Goal: Task Accomplishment & Management: Manage account settings

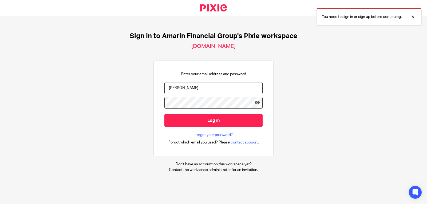
click at [164, 114] on input "Log in" at bounding box center [213, 120] width 98 height 13
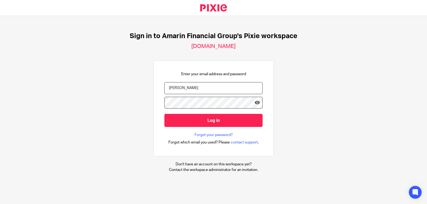
click at [164, 114] on input "Log in" at bounding box center [213, 120] width 98 height 13
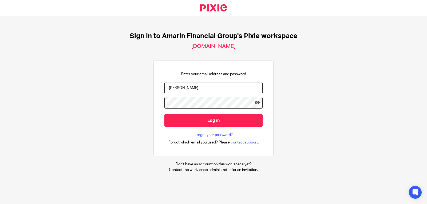
click at [164, 114] on input "Log in" at bounding box center [213, 120] width 98 height 13
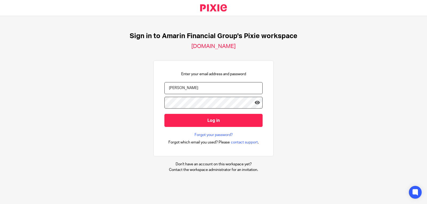
click at [164, 114] on input "Log in" at bounding box center [213, 120] width 98 height 13
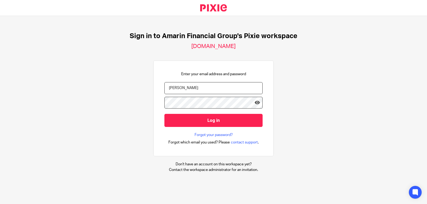
click at [164, 114] on input "Log in" at bounding box center [213, 120] width 98 height 13
click at [337, 88] on div "Sign in to Amarin Financial Group's Pixie workspace amarin.usepixie.net Enter y…" at bounding box center [213, 102] width 427 height 173
click at [201, 90] on input "dina" at bounding box center [213, 88] width 98 height 12
type input "dina@amarinfinancial.com"
click at [254, 103] on icon at bounding box center [256, 102] width 5 height 5
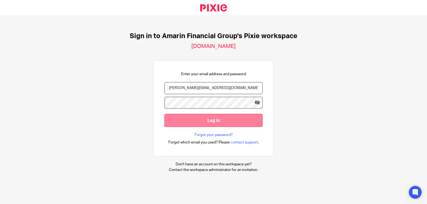
click at [211, 119] on input "Log in" at bounding box center [213, 120] width 98 height 13
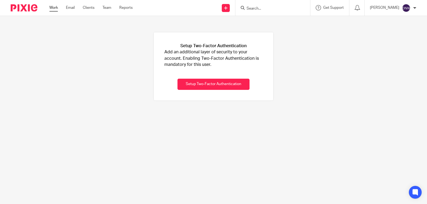
click at [53, 6] on link "Work" at bounding box center [53, 7] width 9 height 5
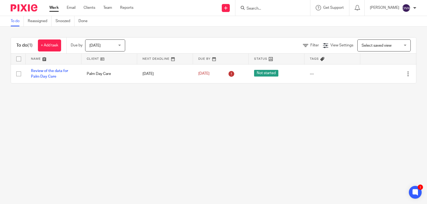
click at [216, 113] on main "To do Reassigned Snoozed Done To do (1) + Add task Due by Today Today Today Tom…" at bounding box center [213, 102] width 427 height 204
click at [54, 47] on link "+ Add task" at bounding box center [49, 45] width 23 height 12
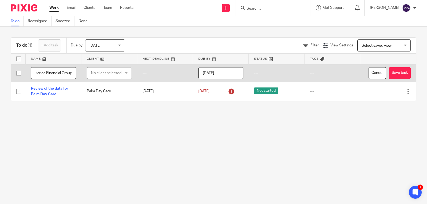
scroll to position [0, 44]
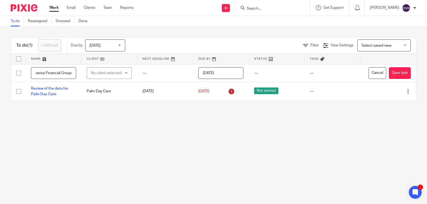
type input "Review of the data for Makarios Financial Group"
click at [83, 132] on main "To do Reassigned Snoozed Done To do (1) + Add task Due by Today Today Today Tom…" at bounding box center [213, 102] width 427 height 204
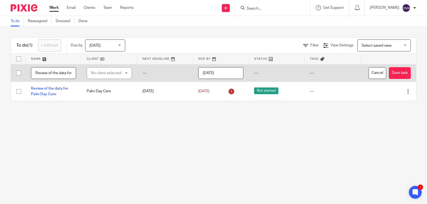
click at [110, 79] on div "No client selected" at bounding box center [107, 72] width 33 height 11
type input "makario"
click at [108, 110] on span "Makarios Financial Group Limited" at bounding box center [104, 108] width 30 height 9
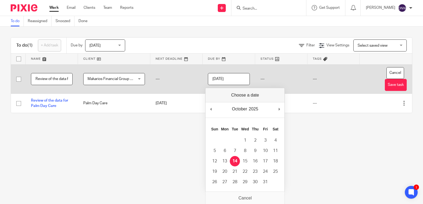
click at [240, 80] on input "[DATE]" at bounding box center [229, 79] width 42 height 12
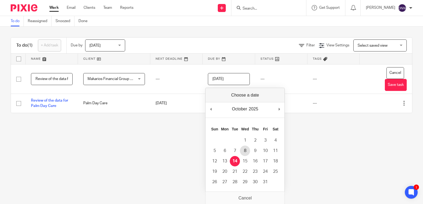
type input "2025-10-08"
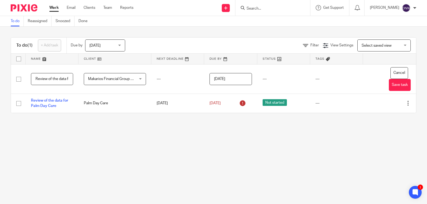
click at [307, 150] on main "To do Reassigned Snoozed Done To do (1) + Add task Due by Today Today Today Tom…" at bounding box center [213, 102] width 427 height 204
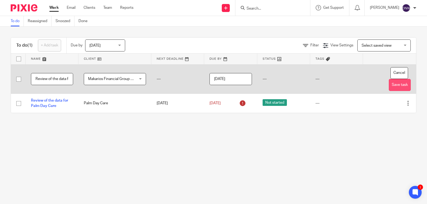
click at [392, 85] on button "Save task" at bounding box center [400, 85] width 22 height 12
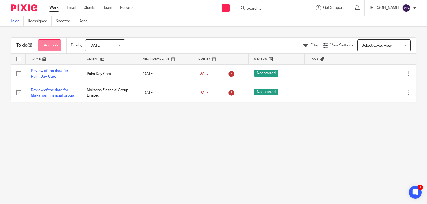
click at [49, 44] on link "+ Add task" at bounding box center [49, 45] width 23 height 12
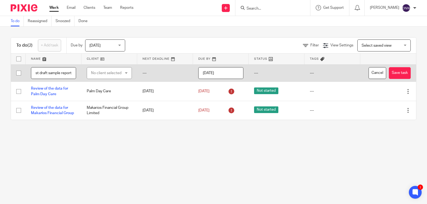
scroll to position [0, 18]
click at [59, 79] on input "Submit first draft sample report" at bounding box center [53, 73] width 45 height 12
click at [60, 78] on input "Submit first draft sample report" at bounding box center [53, 73] width 45 height 12
click at [66, 79] on input "Submit first draft sample financial report" at bounding box center [53, 73] width 45 height 12
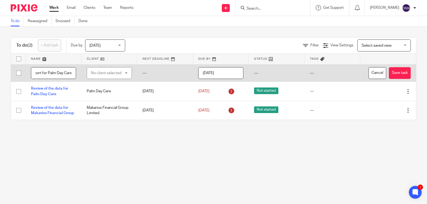
scroll to position [0, 63]
type input "Submit first draft sample financial report for Palm Day Care"
click at [121, 77] on div "No client selected" at bounding box center [107, 72] width 33 height 11
type input "pal"
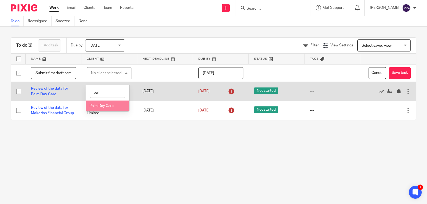
click at [107, 107] on span "Palm Day Care" at bounding box center [101, 106] width 24 height 4
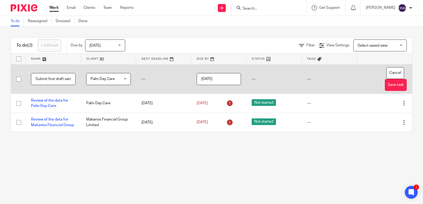
click at [236, 79] on input "2025-10-14" at bounding box center [219, 79] width 45 height 12
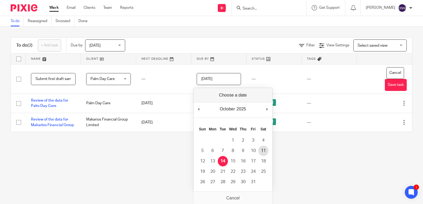
type input "2025-10-11"
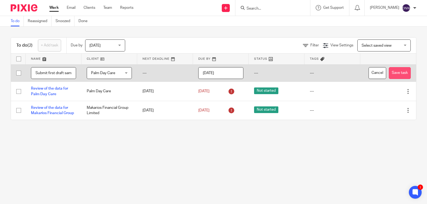
click at [390, 79] on button "Save task" at bounding box center [400, 73] width 22 height 12
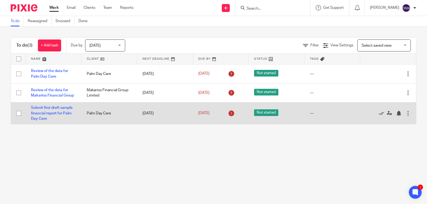
click at [405, 113] on div at bounding box center [407, 113] width 5 height 5
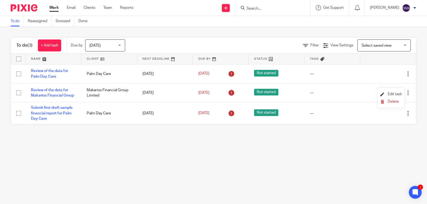
click at [398, 93] on span "Edit task" at bounding box center [395, 94] width 14 height 4
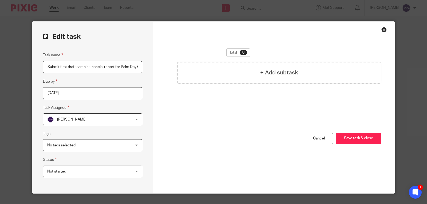
click at [383, 29] on div "Close this dialog window" at bounding box center [383, 29] width 5 height 5
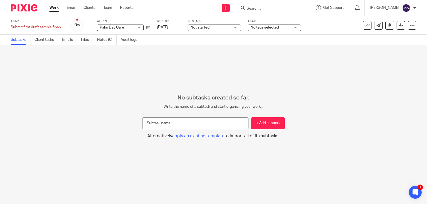
click at [57, 6] on link "Work" at bounding box center [53, 7] width 9 height 5
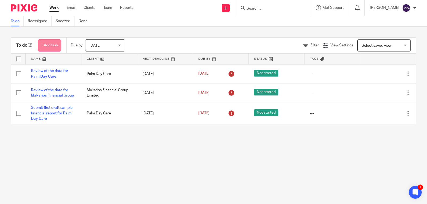
click at [50, 46] on link "+ Add task" at bounding box center [49, 45] width 23 height 12
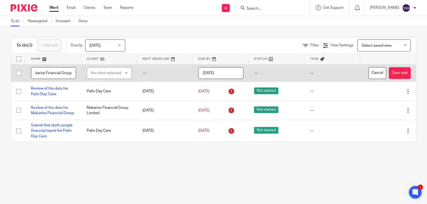
scroll to position [0, 81]
type input "Submit first draft sample financial report for Makarios Financial Group"
click at [111, 79] on div "No client selected" at bounding box center [107, 72] width 33 height 11
type input "maka"
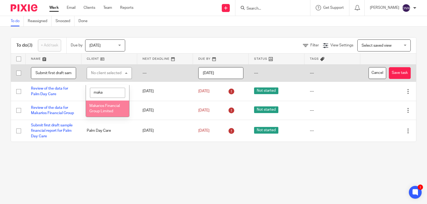
click at [115, 112] on li "Makarios Financial Group Limited" at bounding box center [107, 109] width 43 height 16
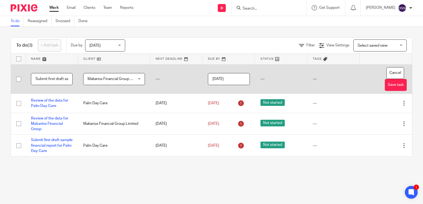
click at [240, 79] on input "[DATE]" at bounding box center [229, 79] width 42 height 12
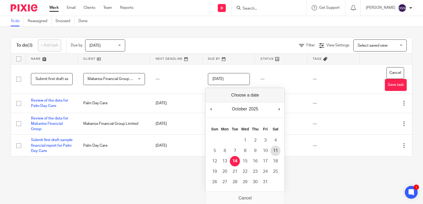
type input "2025-10-11"
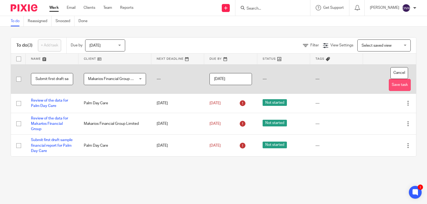
click at [389, 84] on button "Save task" at bounding box center [400, 85] width 22 height 12
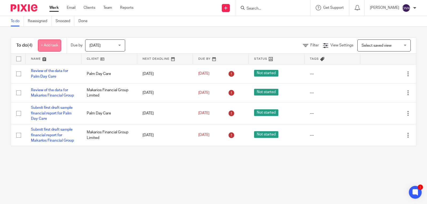
click at [59, 42] on link "+ Add task" at bounding box center [49, 45] width 23 height 12
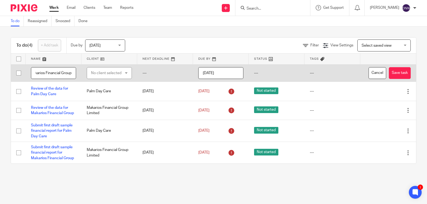
scroll to position [0, 109]
type input "Second draft - incorporating feedback into sample report for Makarios Financial…"
click at [111, 77] on div "No client selected" at bounding box center [107, 72] width 33 height 11
type input "maka"
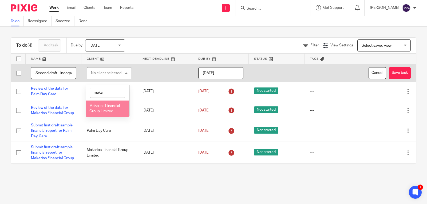
click at [109, 105] on span "Makarios Financial Group Limited" at bounding box center [104, 108] width 30 height 9
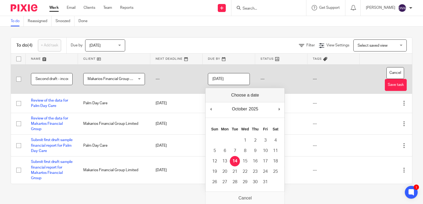
click at [241, 80] on input "[DATE]" at bounding box center [229, 79] width 42 height 12
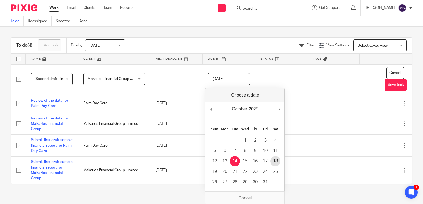
type input "2025-10-18"
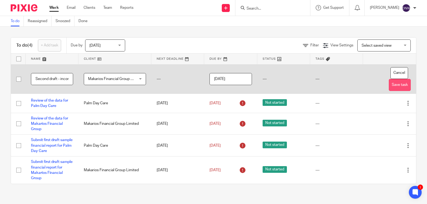
drag, startPoint x: 387, startPoint y: 83, endPoint x: 383, endPoint y: 83, distance: 4.0
click at [389, 83] on button "Save task" at bounding box center [400, 85] width 22 height 12
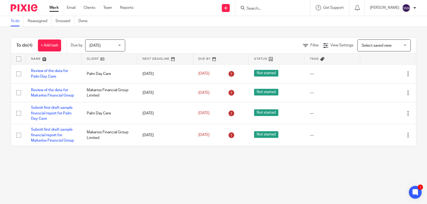
click at [115, 46] on span "[DATE]" at bounding box center [103, 45] width 28 height 11
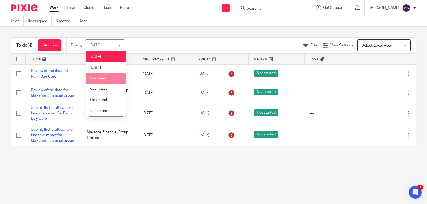
click at [102, 80] on span "This week" at bounding box center [98, 79] width 17 height 4
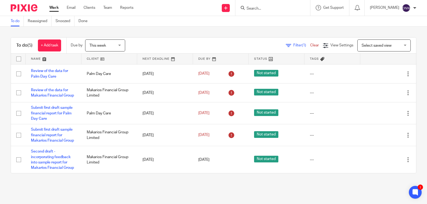
click at [111, 41] on span "This week" at bounding box center [103, 45] width 28 height 11
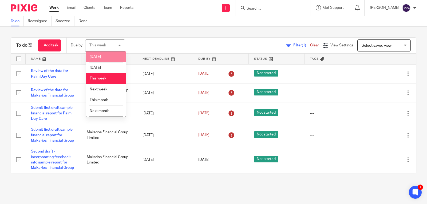
click at [101, 54] on li "[DATE]" at bounding box center [105, 56] width 39 height 11
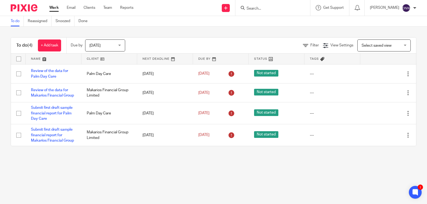
click at [106, 46] on span "[DATE]" at bounding box center [103, 45] width 28 height 11
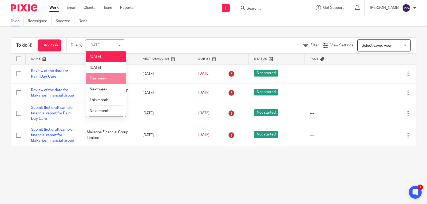
click at [106, 79] on span "This week" at bounding box center [98, 79] width 17 height 4
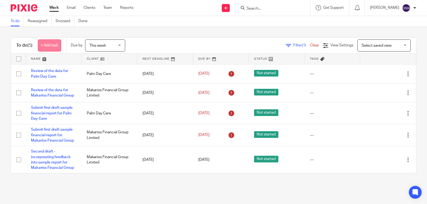
click at [58, 44] on link "+ Add task" at bounding box center [49, 45] width 23 height 12
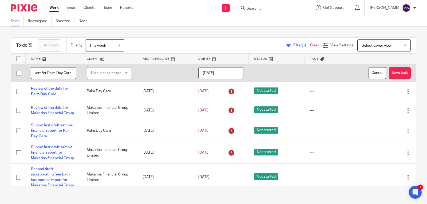
type input "Second draft - incorporating feedback into sample report for Palm Day Care"
click at [120, 77] on div "No client selected" at bounding box center [107, 72] width 33 height 11
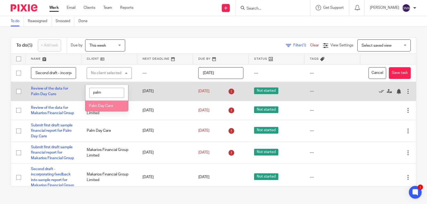
type input "palm"
click at [112, 107] on span "Palm Day Care" at bounding box center [101, 106] width 24 height 4
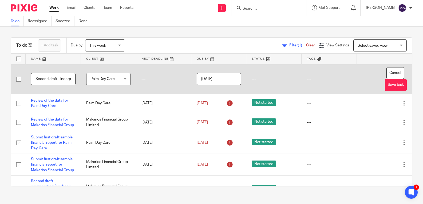
click at [226, 79] on input "[DATE]" at bounding box center [219, 79] width 45 height 12
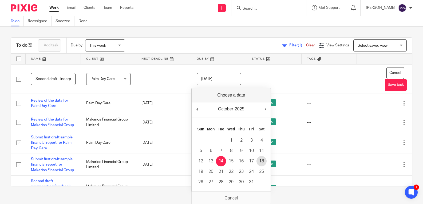
type input "2025-10-18"
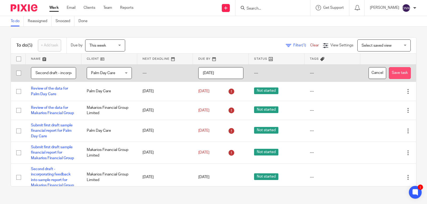
click at [389, 79] on button "Save task" at bounding box center [400, 73] width 22 height 12
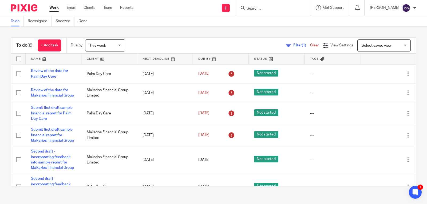
click at [121, 42] on div "This week This week" at bounding box center [105, 45] width 40 height 12
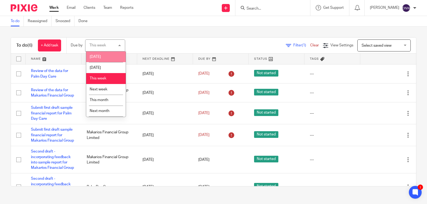
click at [95, 56] on span "[DATE]" at bounding box center [95, 57] width 11 height 4
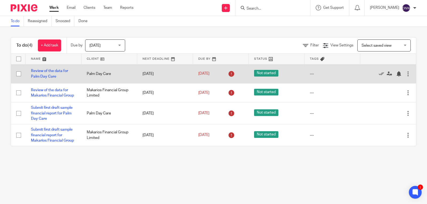
click at [405, 74] on div at bounding box center [407, 73] width 5 height 5
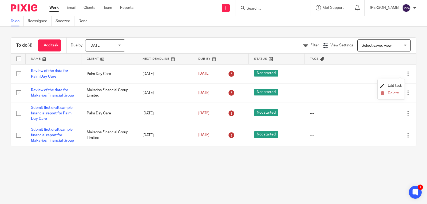
click at [392, 84] on span "Edit task" at bounding box center [395, 86] width 14 height 4
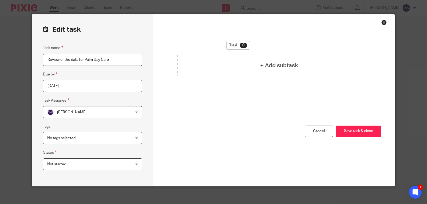
scroll to position [11, 0]
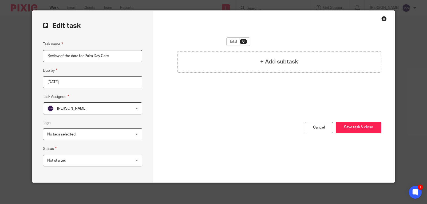
click at [136, 131] on div "No tags selected" at bounding box center [92, 134] width 99 height 12
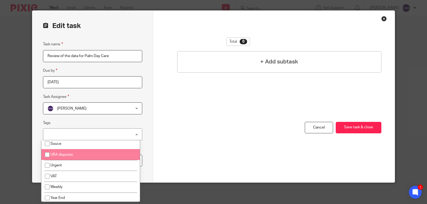
scroll to position [220, 0]
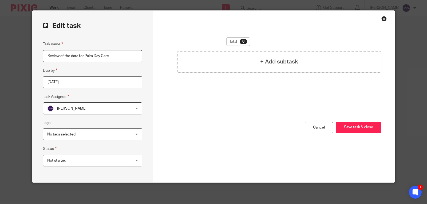
click at [200, 141] on div "You have unsaved changes Cancel Save task & close Save task & close" at bounding box center [273, 152] width 215 height 61
click at [131, 158] on div "Not started Not started" at bounding box center [92, 161] width 99 height 12
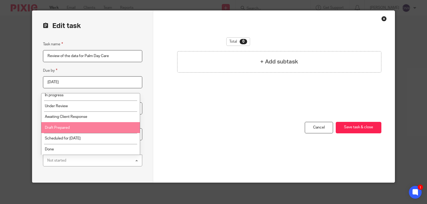
scroll to position [0, 0]
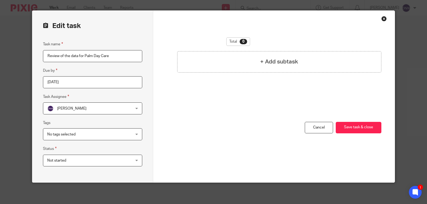
click at [174, 125] on div "You have unsaved changes Cancel Save task & close Save task & close" at bounding box center [273, 152] width 215 height 61
click at [382, 18] on div "Close this dialog window" at bounding box center [383, 18] width 5 height 5
click at [133, 159] on div "Not started Not started" at bounding box center [92, 161] width 99 height 12
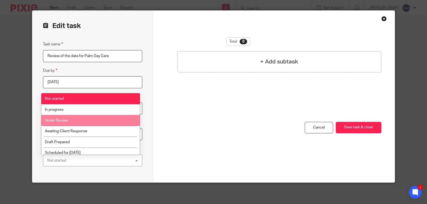
scroll to position [14, 0]
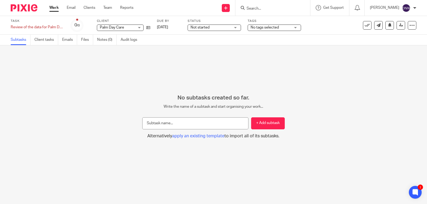
click at [55, 7] on link "Work" at bounding box center [53, 7] width 9 height 5
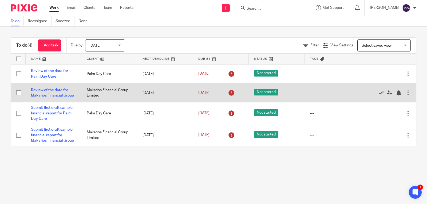
click at [405, 92] on div at bounding box center [407, 92] width 5 height 5
click at [378, 93] on icon at bounding box center [380, 92] width 5 height 5
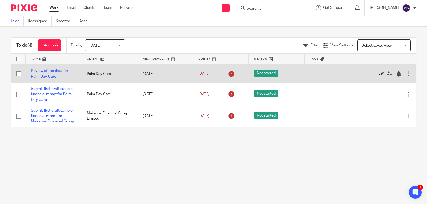
click at [378, 72] on icon at bounding box center [380, 73] width 5 height 5
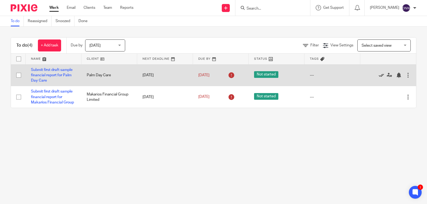
click at [378, 76] on icon at bounding box center [380, 75] width 5 height 5
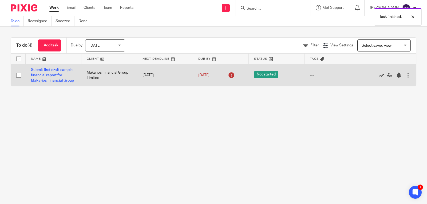
click at [378, 75] on icon at bounding box center [380, 75] width 5 height 5
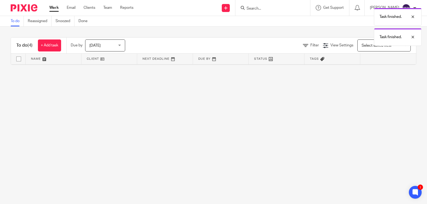
click at [57, 6] on link "Work" at bounding box center [53, 7] width 9 height 5
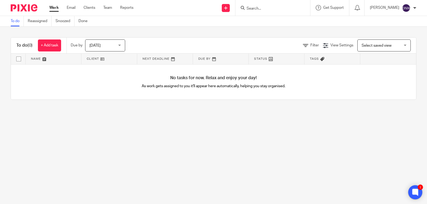
click at [417, 194] on icon at bounding box center [415, 192] width 6 height 7
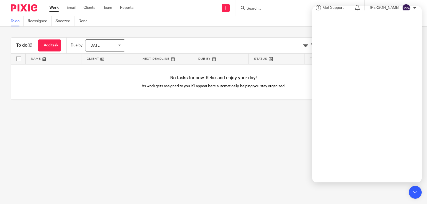
click at [212, 159] on main "To do Reassigned Snoozed Done To do (0) + Add task Due by Today Today Today Tom…" at bounding box center [213, 102] width 427 height 204
click at [92, 8] on link "Clients" at bounding box center [89, 7] width 12 height 5
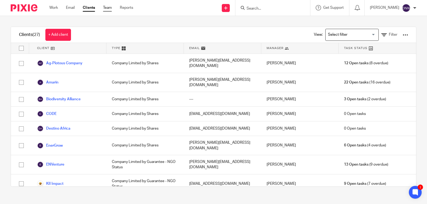
click at [109, 9] on link "Team" at bounding box center [107, 7] width 9 height 5
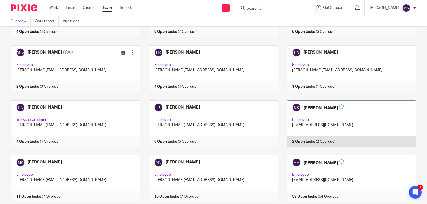
scroll to position [122, 0]
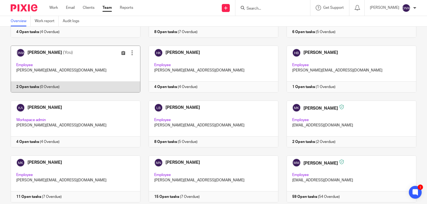
click at [52, 77] on link at bounding box center [71, 69] width 138 height 47
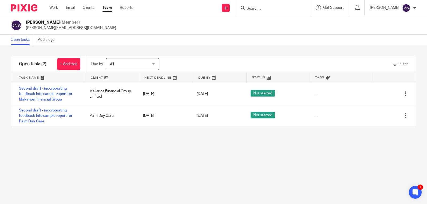
click at [141, 65] on span "All" at bounding box center [129, 63] width 39 height 11
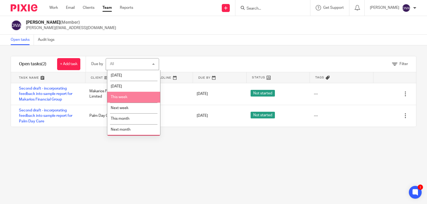
click at [126, 94] on li "This week" at bounding box center [133, 97] width 53 height 11
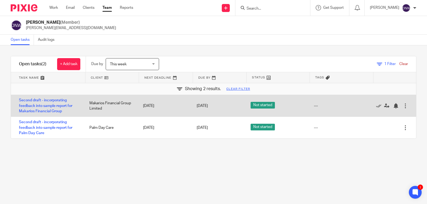
click at [400, 105] on div "Edit task Delete" at bounding box center [394, 106] width 44 height 22
click at [402, 107] on div at bounding box center [404, 105] width 5 height 5
click at [402, 104] on div at bounding box center [404, 105] width 5 height 5
click at [402, 103] on div at bounding box center [404, 105] width 5 height 5
click at [402, 106] on div at bounding box center [404, 105] width 5 height 5
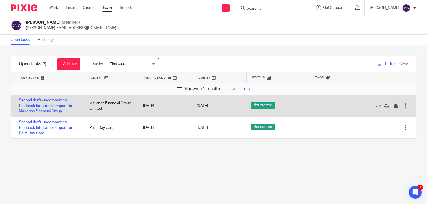
click at [402, 106] on div at bounding box center [404, 105] width 5 height 5
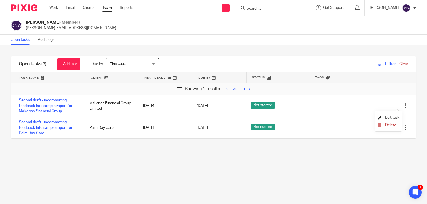
click at [392, 117] on span "Edit task" at bounding box center [392, 118] width 14 height 4
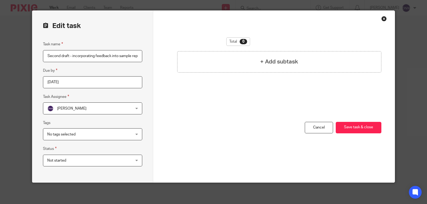
click at [128, 161] on div "Not started Not started" at bounding box center [92, 161] width 99 height 12
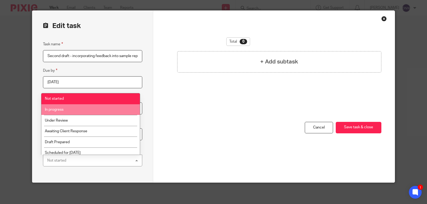
click at [66, 110] on li "In progress" at bounding box center [90, 109] width 99 height 11
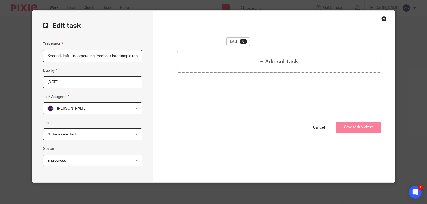
click at [353, 127] on button "Save task & close" at bounding box center [359, 127] width 46 height 11
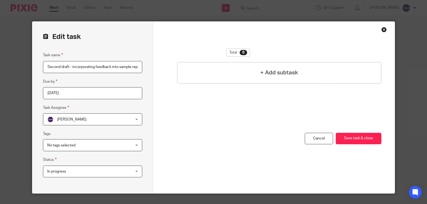
click at [382, 29] on div "Close this dialog window" at bounding box center [383, 29] width 5 height 5
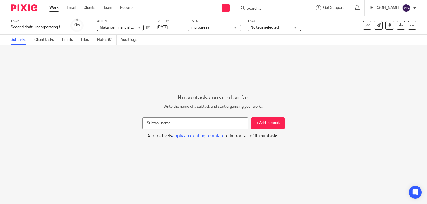
click at [58, 7] on link "Work" at bounding box center [53, 7] width 9 height 5
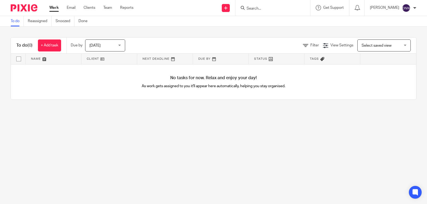
click at [104, 42] on span "[DATE]" at bounding box center [103, 45] width 28 height 11
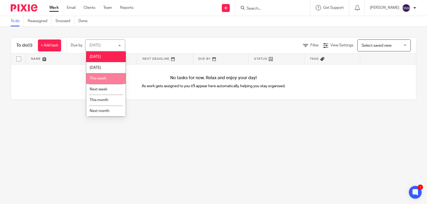
click at [102, 80] on li "This week" at bounding box center [105, 78] width 39 height 11
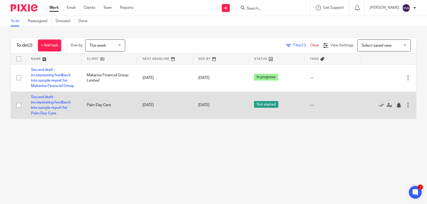
click at [405, 104] on div at bounding box center [407, 104] width 5 height 5
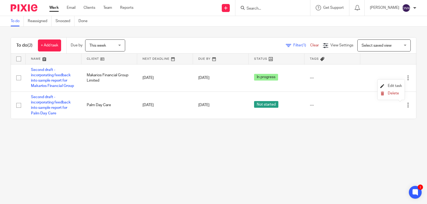
click at [386, 86] on link "Edit task" at bounding box center [391, 86] width 22 height 4
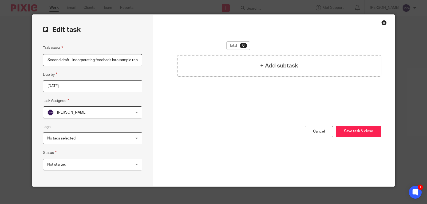
scroll to position [11, 0]
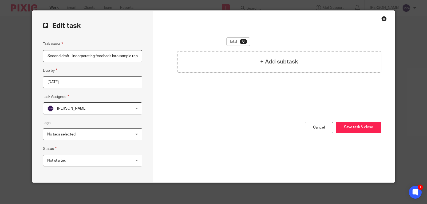
click at [130, 158] on div "Not started Not started" at bounding box center [92, 161] width 99 height 12
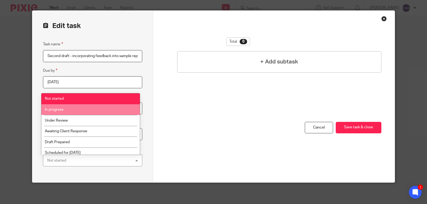
click at [91, 108] on li "In progress" at bounding box center [90, 109] width 99 height 11
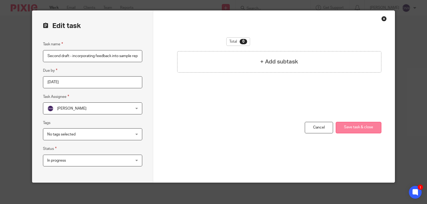
click at [355, 126] on button "Save task & close" at bounding box center [359, 127] width 46 height 11
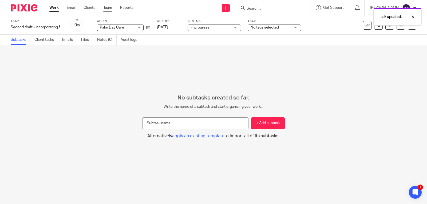
click at [107, 7] on link "Team" at bounding box center [107, 7] width 9 height 5
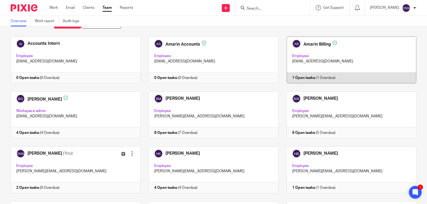
scroll to position [53, 0]
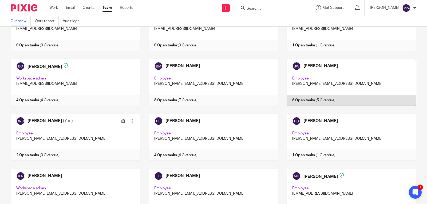
click at [329, 85] on link at bounding box center [347, 82] width 138 height 47
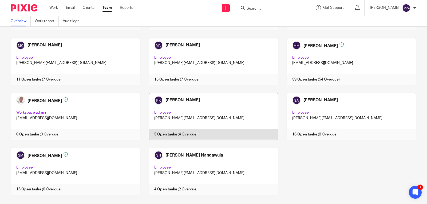
scroll to position [240, 0]
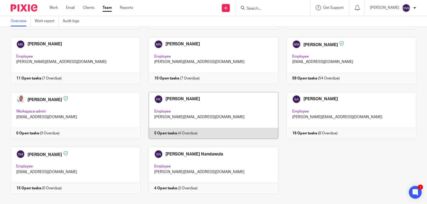
click at [189, 103] on link at bounding box center [209, 115] width 138 height 47
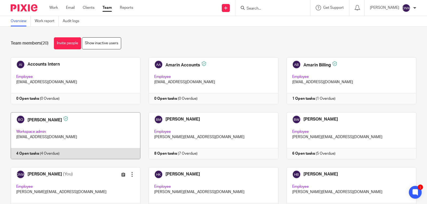
click at [25, 152] on link at bounding box center [71, 135] width 138 height 47
